Goal: Task Accomplishment & Management: Complete application form

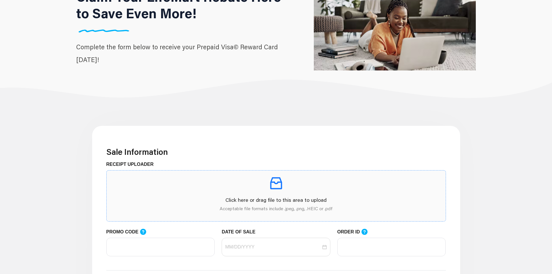
scroll to position [58, 0]
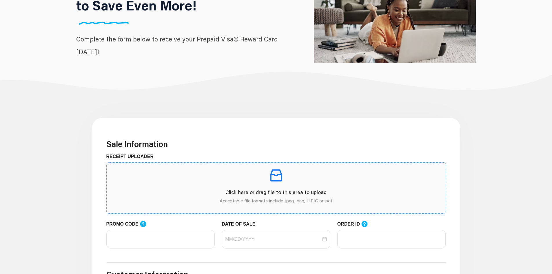
click at [283, 187] on div "Click here or drag file to this area to upload Acceptable file formats include …" at bounding box center [276, 187] width 330 height 41
click at [229, 202] on p "Acceptable file formats include .jpeg, .png, .HEIC or .pdf" at bounding box center [276, 200] width 330 height 7
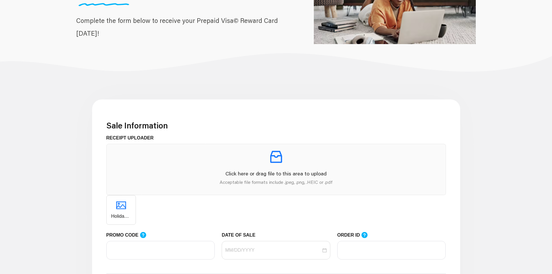
scroll to position [87, 0]
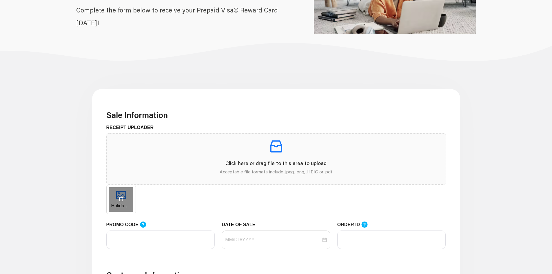
click at [126, 193] on div "Holiday Inn Express Scottsburg, IN.jpg" at bounding box center [121, 199] width 30 height 30
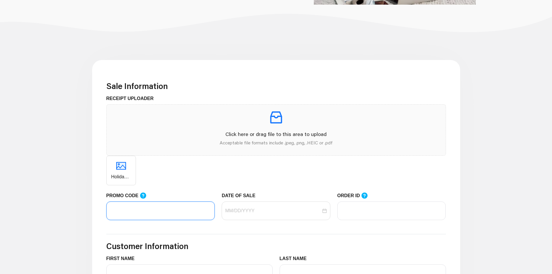
click at [152, 213] on input "PROMO CODE" at bounding box center [160, 210] width 109 height 19
click at [140, 196] on icon at bounding box center [143, 195] width 6 height 6
click at [140, 201] on input "PROMO CODE" at bounding box center [160, 210] width 109 height 19
type input "LIFEMART20"
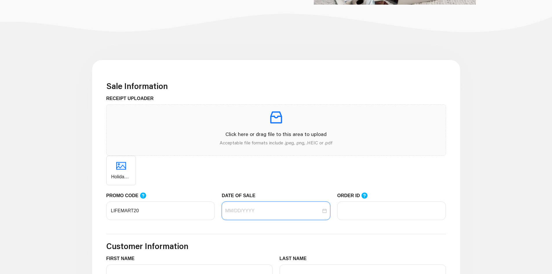
click at [246, 211] on input "DATE OF SALE" at bounding box center [273, 210] width 96 height 7
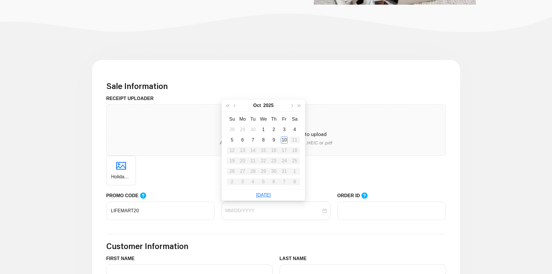
click at [291, 241] on h3 "Customer Information" at bounding box center [275, 246] width 339 height 10
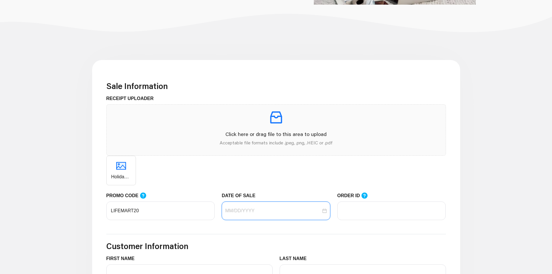
click at [278, 214] on input "DATE OF SALE" at bounding box center [273, 210] width 96 height 7
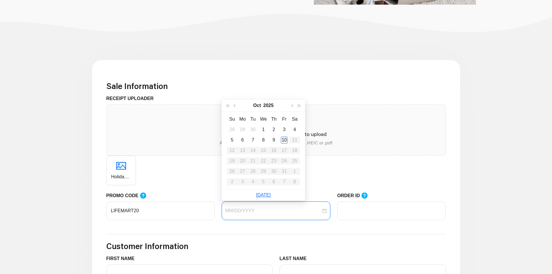
type input "10/10/2025"
click at [284, 140] on div "10" at bounding box center [284, 139] width 7 height 7
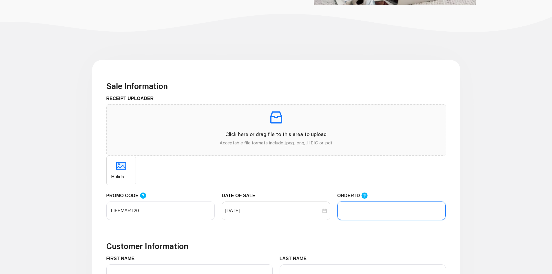
click at [361, 209] on input "ORDER ID" at bounding box center [391, 210] width 109 height 19
click at [373, 216] on input "ORDER ID" at bounding box center [391, 210] width 109 height 19
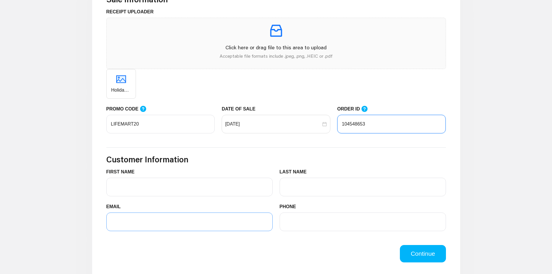
scroll to position [203, 0]
type input "104548653"
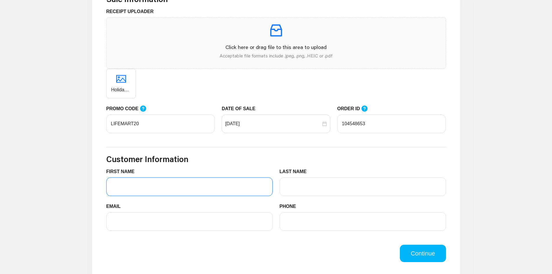
click at [215, 190] on input "FIRST NAME" at bounding box center [189, 186] width 166 height 19
type input "Carlos"
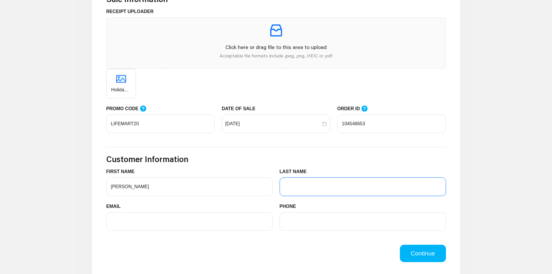
click at [314, 190] on input "LAST NAME" at bounding box center [362, 186] width 166 height 19
type input "Perez"
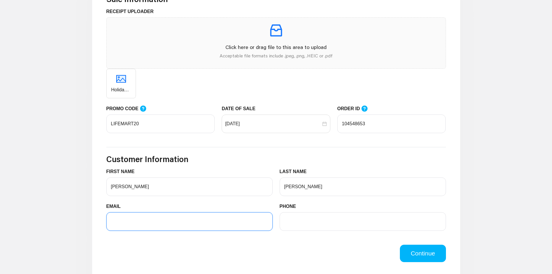
click at [170, 223] on input "EMAIL" at bounding box center [189, 221] width 166 height 19
type input "cperez@cerrowire.com"
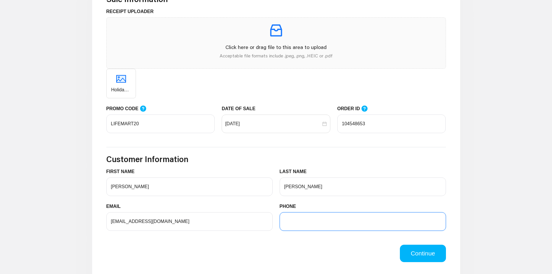
click at [312, 223] on input "PHONE" at bounding box center [362, 221] width 166 height 19
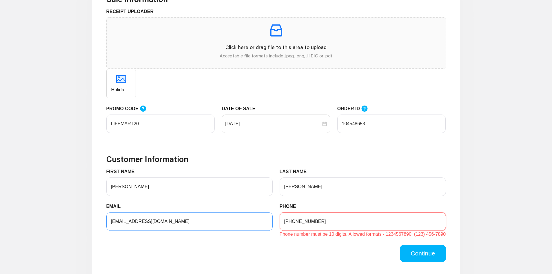
drag, startPoint x: 326, startPoint y: 222, endPoint x: 270, endPoint y: 225, distance: 56.3
click at [270, 225] on div "EMAIL cperez@cerrowire.com PHONE 256-758-1110 Phone number must be 10 digits. A…" at bounding box center [276, 220] width 346 height 35
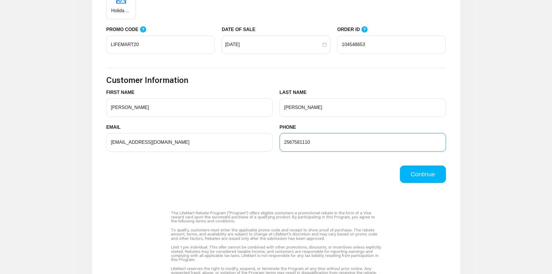
scroll to position [290, 0]
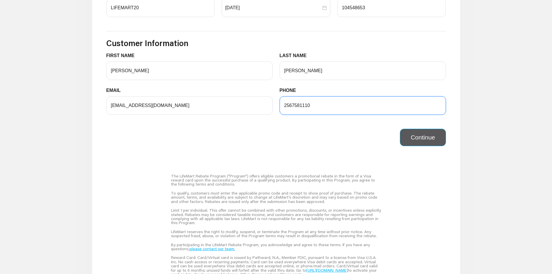
type input "2567581110"
click at [421, 138] on button "Continue" at bounding box center [423, 137] width 46 height 17
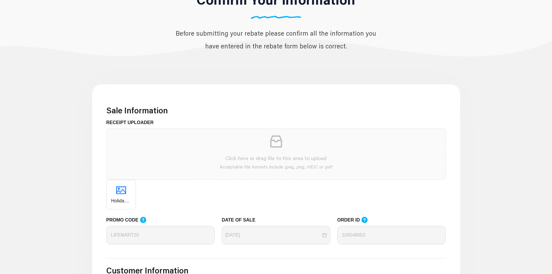
scroll to position [87, 0]
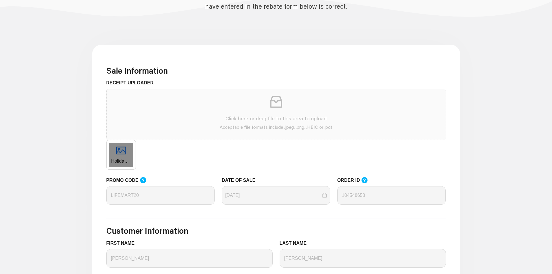
click at [120, 156] on div "Holiday Inn Express Scottsburg, IN.jpg" at bounding box center [121, 155] width 30 height 30
click at [219, 158] on div "Holiday Inn Express Scottsburg, IN.jpg" at bounding box center [275, 155] width 339 height 30
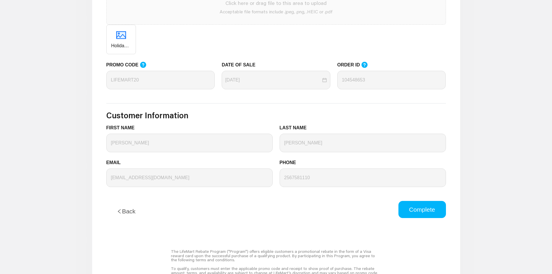
scroll to position [203, 0]
click at [423, 211] on button "Complete" at bounding box center [422, 208] width 48 height 17
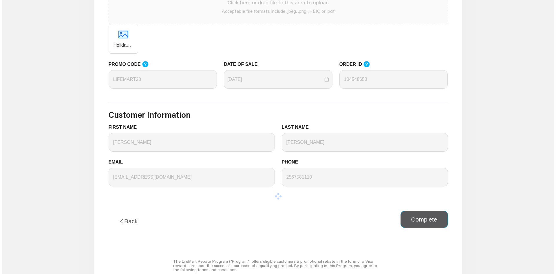
scroll to position [0, 0]
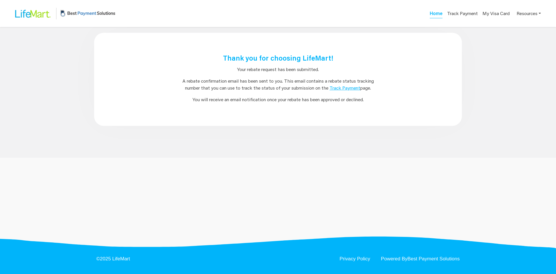
click at [345, 85] on link "Track Payment" at bounding box center [345, 88] width 31 height 6
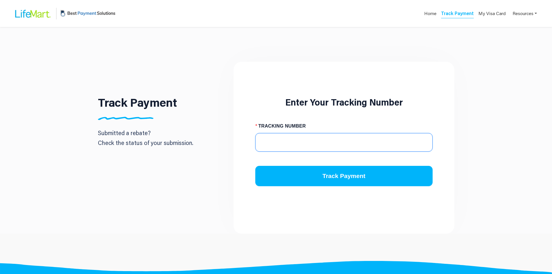
paste input "3629590693"
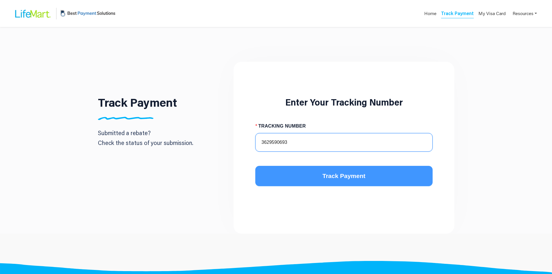
type input "3629590693"
click at [339, 177] on span "Track Payment" at bounding box center [343, 175] width 43 height 9
